Goal: Task Accomplishment & Management: Manage account settings

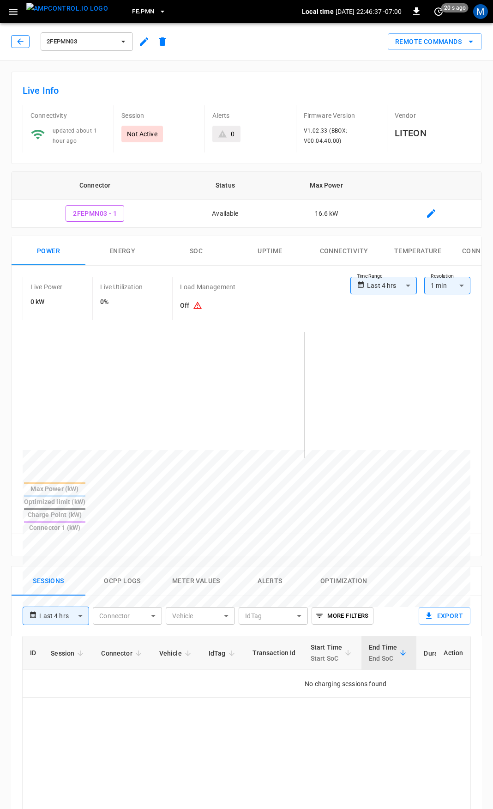
drag, startPoint x: 15, startPoint y: 43, endPoint x: 18, endPoint y: 16, distance: 26.9
click at [15, 43] on button "button" at bounding box center [20, 41] width 18 height 13
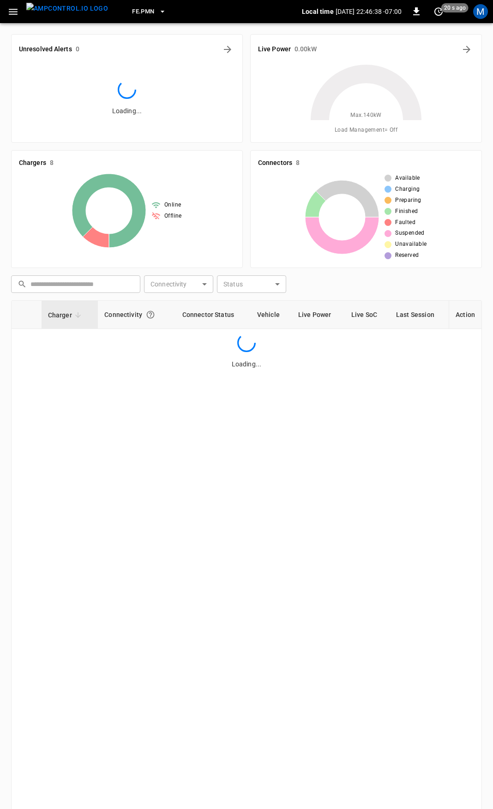
click at [15, 10] on icon "button" at bounding box center [13, 12] width 12 height 12
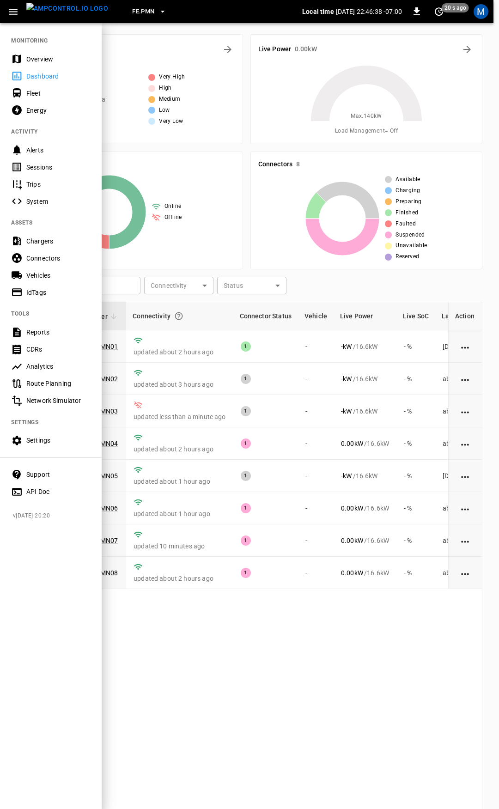
click at [48, 47] on nav "MONITORING Overview Dashboard Fleet Energy ACTIVITY Alerts Sessions Trips Syste…" at bounding box center [51, 263] width 102 height 482
click at [48, 53] on div "Overview" at bounding box center [51, 58] width 102 height 17
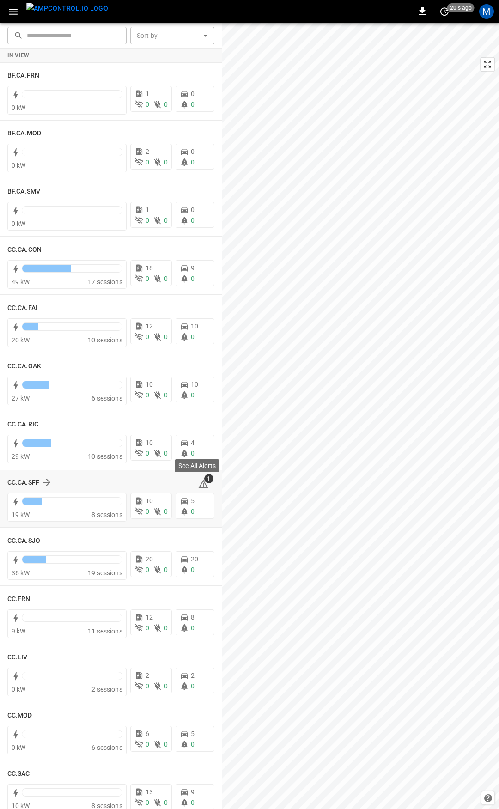
click at [200, 486] on icon at bounding box center [203, 484] width 11 height 11
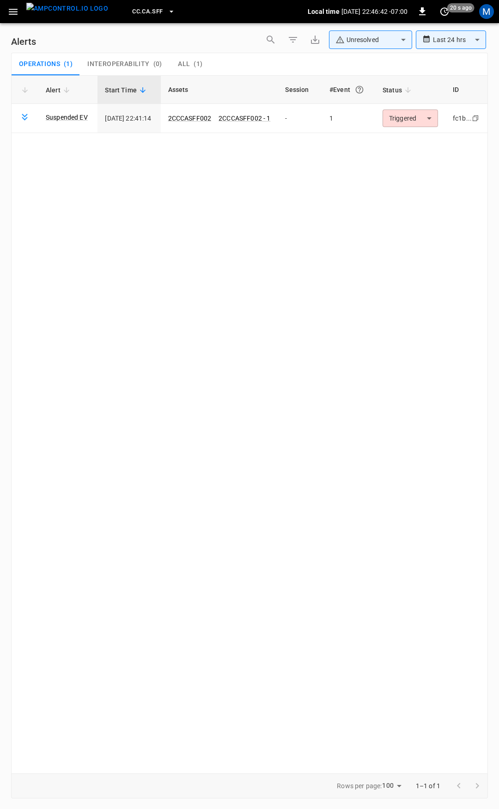
click at [399, 124] on body "**********" at bounding box center [249, 403] width 499 height 806
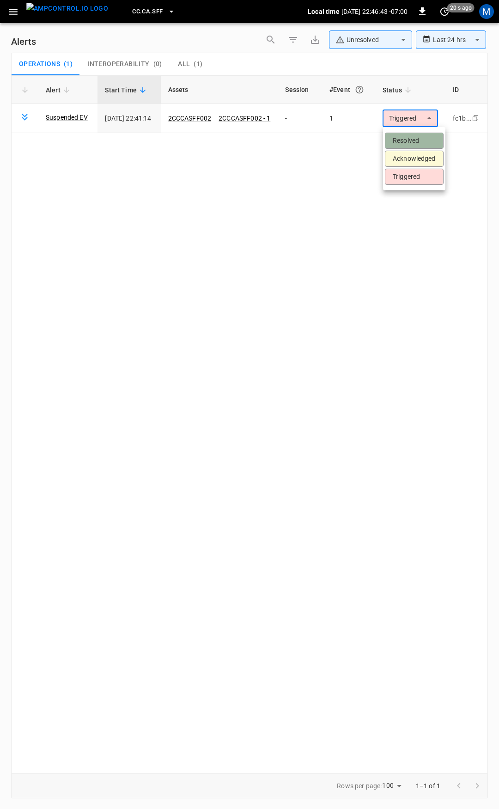
click at [407, 147] on li "Resolved" at bounding box center [414, 141] width 59 height 16
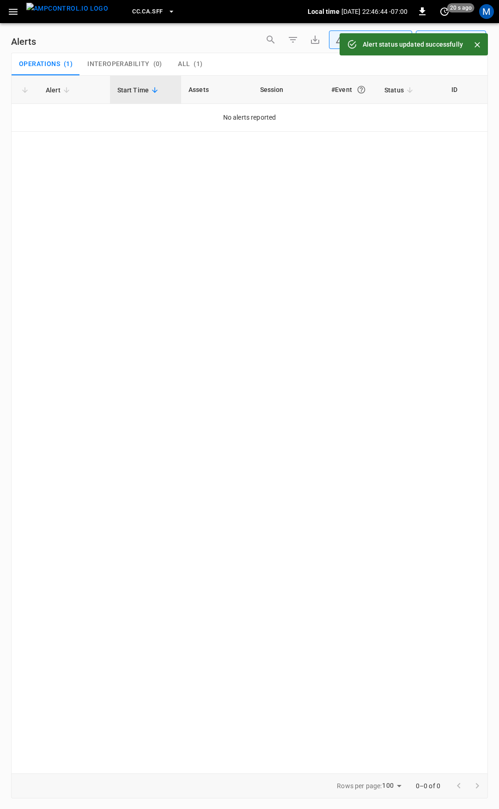
click at [2, 14] on div "CC.CA.SFF Local time [DATE] 22:46:44 -07:00 0 20 s ago M" at bounding box center [249, 11] width 499 height 23
click at [14, 16] on icon "button" at bounding box center [13, 12] width 12 height 12
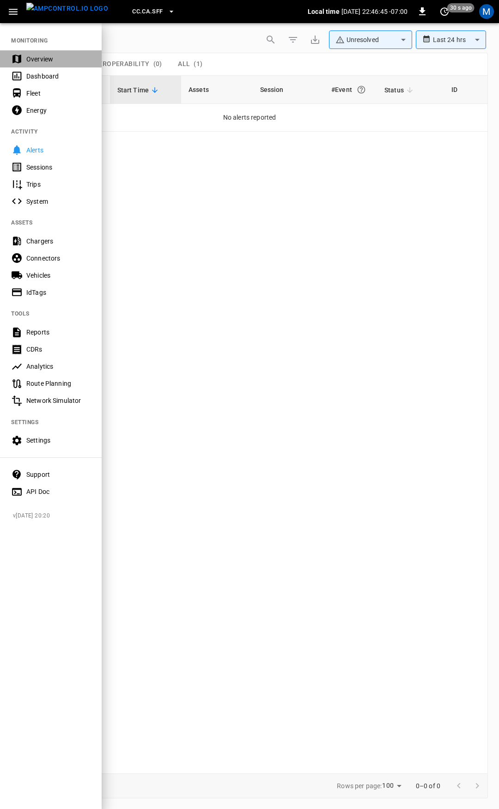
click at [50, 63] on div "Overview" at bounding box center [58, 59] width 64 height 9
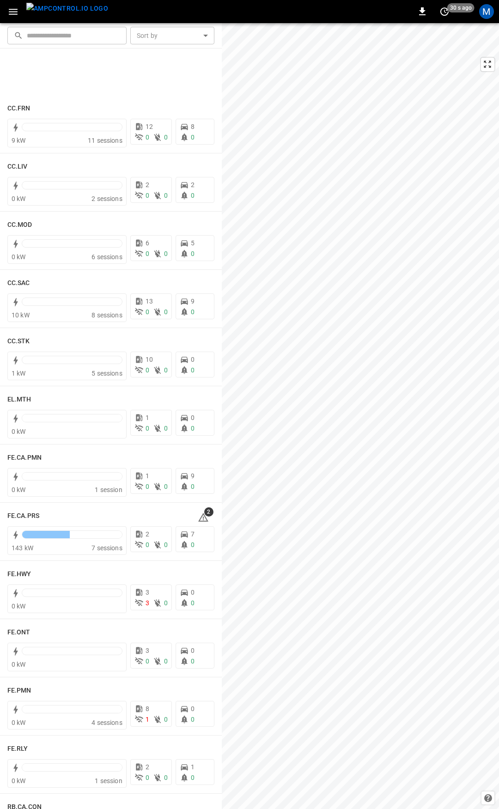
scroll to position [748, 0]
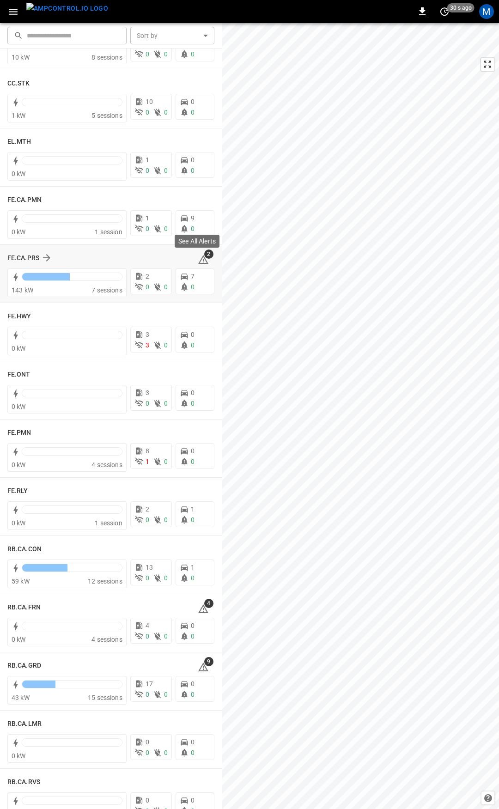
click at [198, 260] on icon at bounding box center [203, 259] width 11 height 11
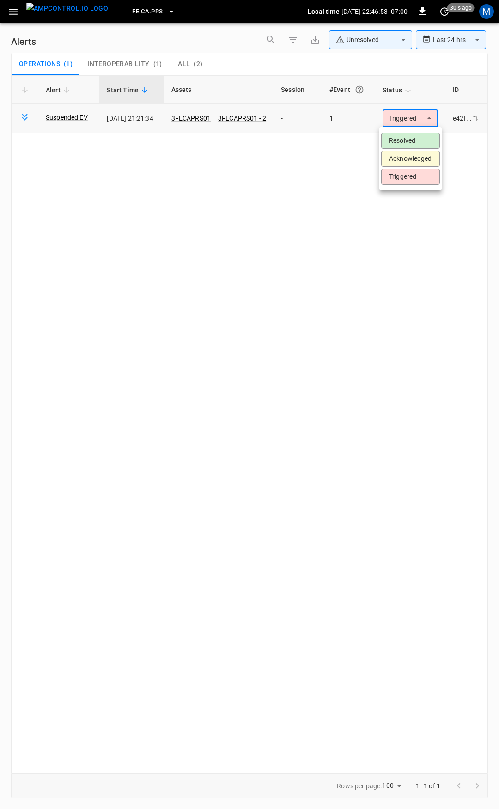
click at [419, 122] on body "**********" at bounding box center [249, 403] width 499 height 806
click at [413, 145] on li "Resolved" at bounding box center [410, 141] width 59 height 16
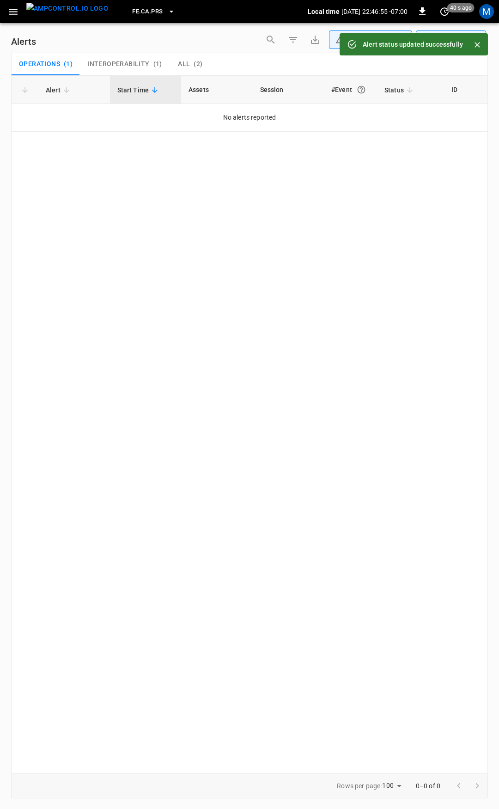
click at [18, 12] on icon "button" at bounding box center [13, 12] width 12 height 12
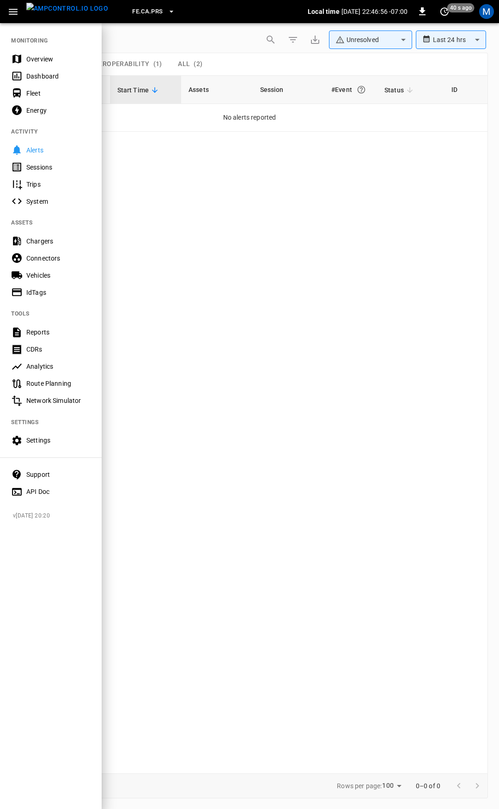
drag, startPoint x: 22, startPoint y: 43, endPoint x: 28, endPoint y: 55, distance: 13.2
click at [22, 43] on nav "MONITORING Overview Dashboard Fleet Energy ACTIVITY Alerts Sessions Trips Syste…" at bounding box center [51, 263] width 102 height 482
click at [28, 55] on div "Overview" at bounding box center [58, 59] width 64 height 9
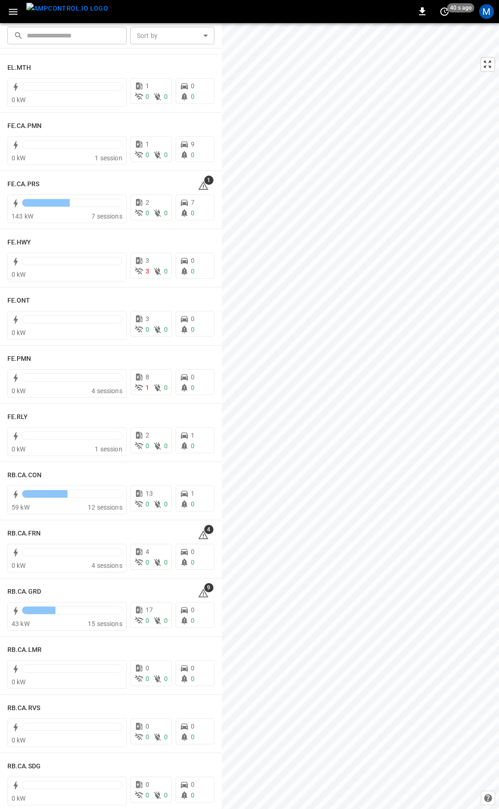
scroll to position [809, 0]
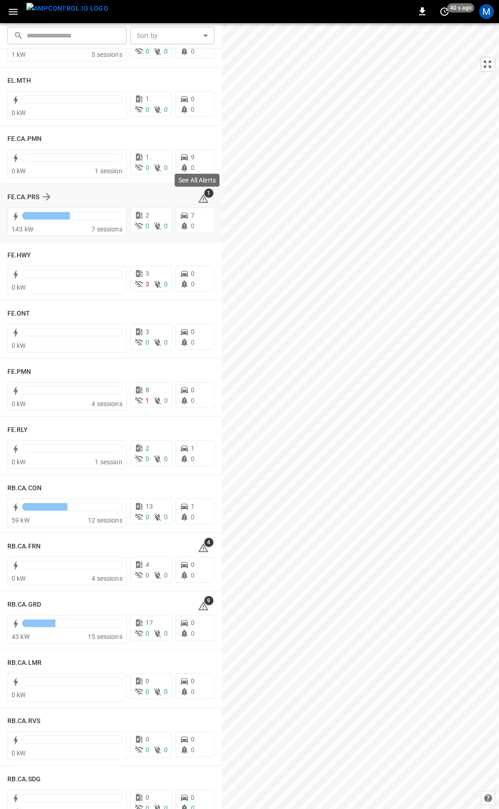
click at [203, 198] on icon at bounding box center [203, 200] width 1 height 4
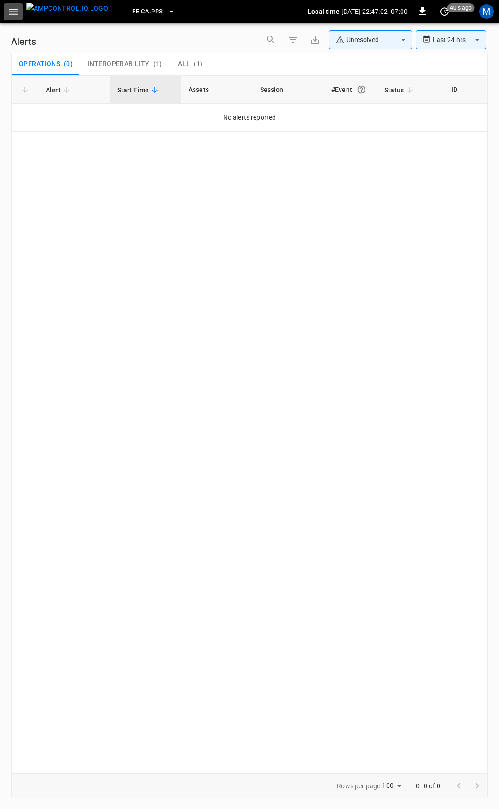
click at [12, 12] on icon "button" at bounding box center [13, 12] width 9 height 6
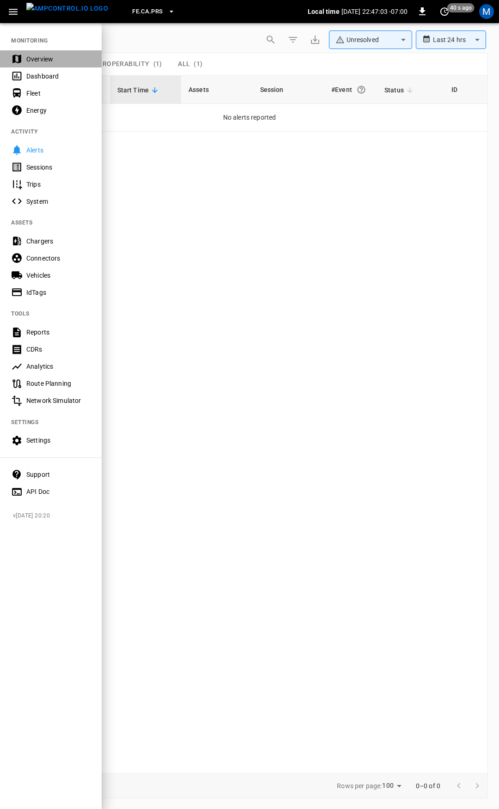
click at [57, 59] on div "Overview" at bounding box center [58, 59] width 64 height 9
